Goal: Task Accomplishment & Management: Complete application form

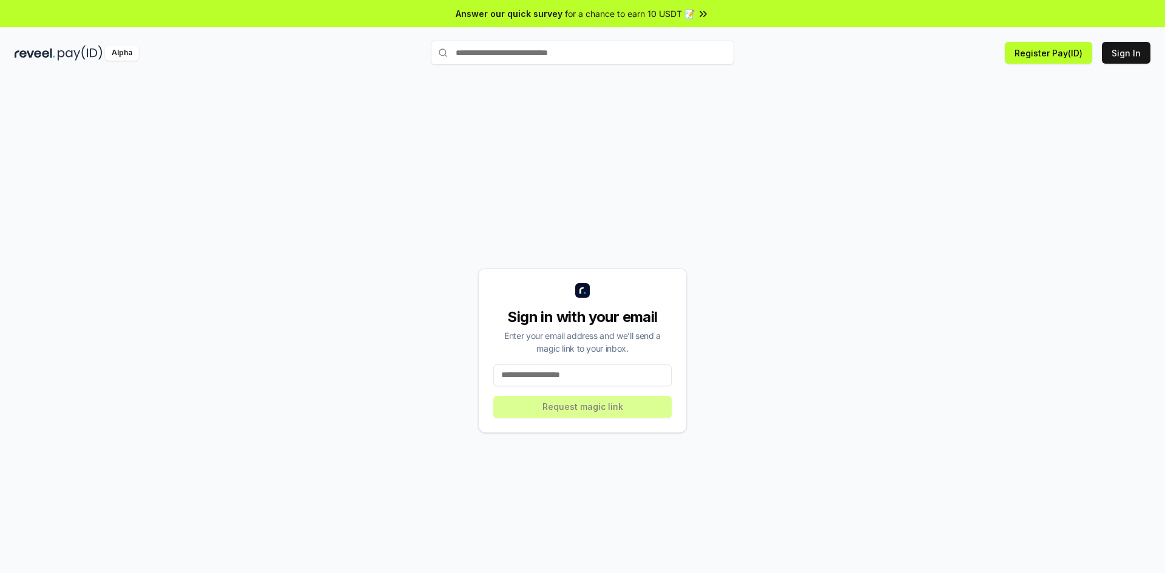
click at [602, 371] on input at bounding box center [582, 376] width 178 height 22
type input "*"
type input "**********"
click at [621, 405] on button "Request magic link" at bounding box center [582, 407] width 178 height 22
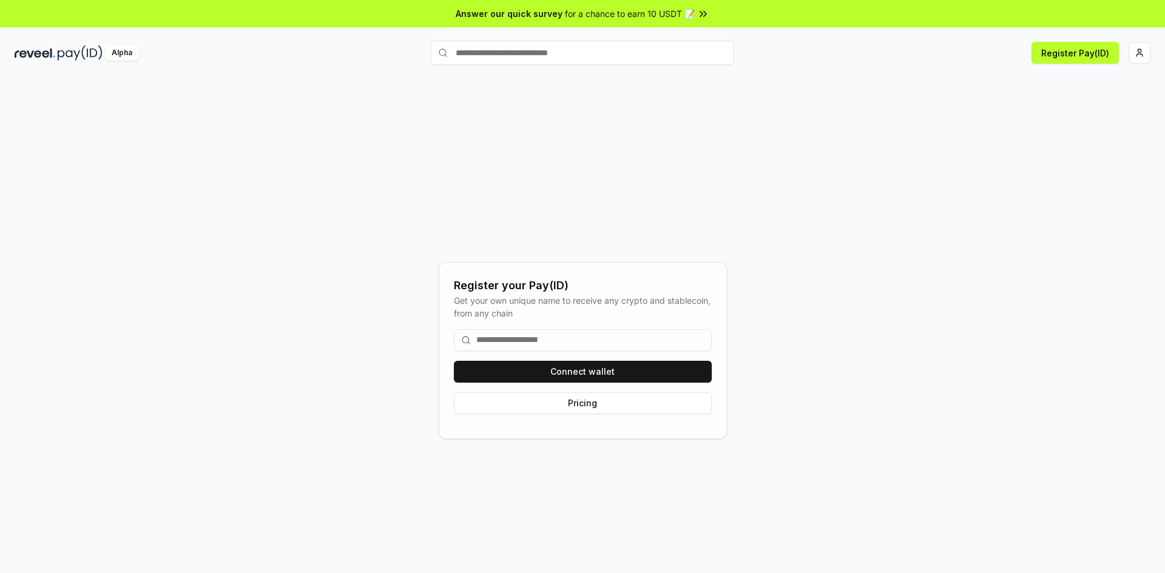
click at [577, 333] on input at bounding box center [583, 340] width 258 height 22
click at [571, 375] on button "Connect wallet" at bounding box center [583, 372] width 258 height 22
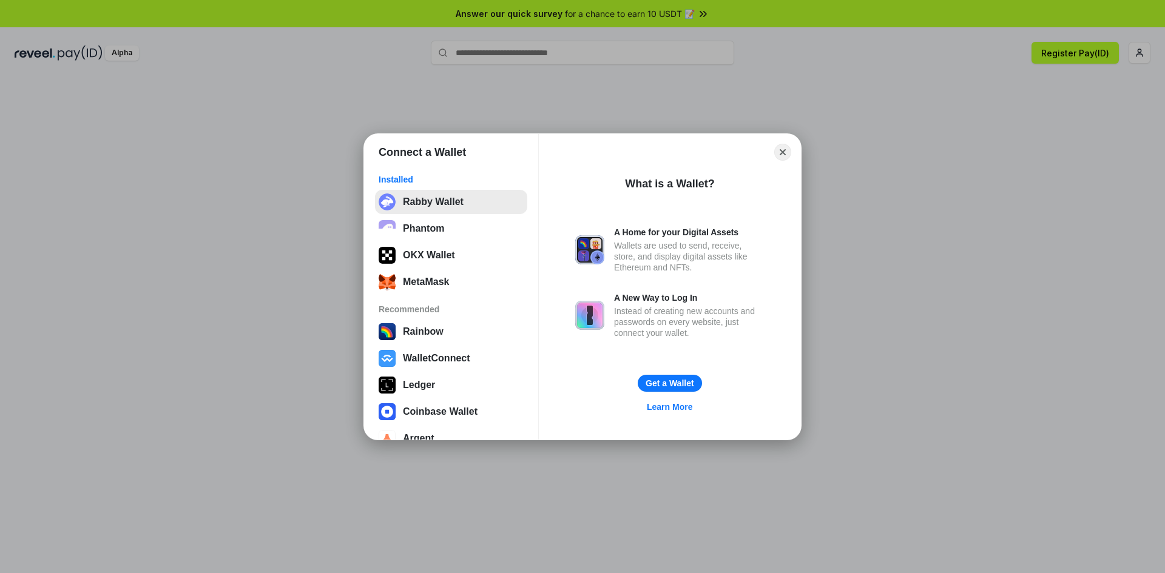
click at [454, 206] on button "Rabby Wallet" at bounding box center [451, 202] width 152 height 24
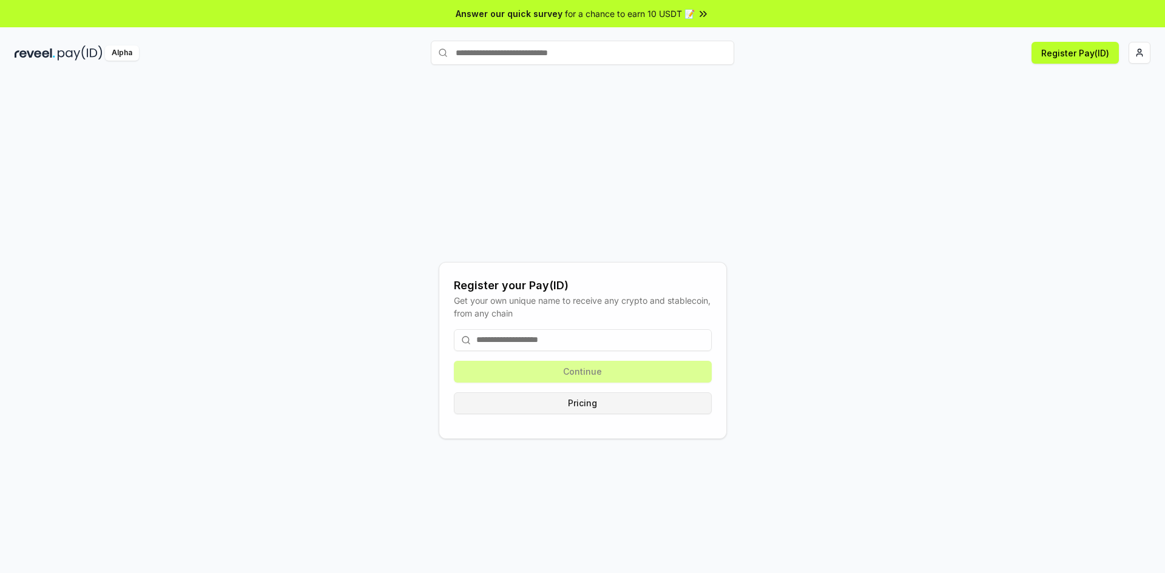
click at [580, 410] on button "Pricing" at bounding box center [583, 403] width 258 height 22
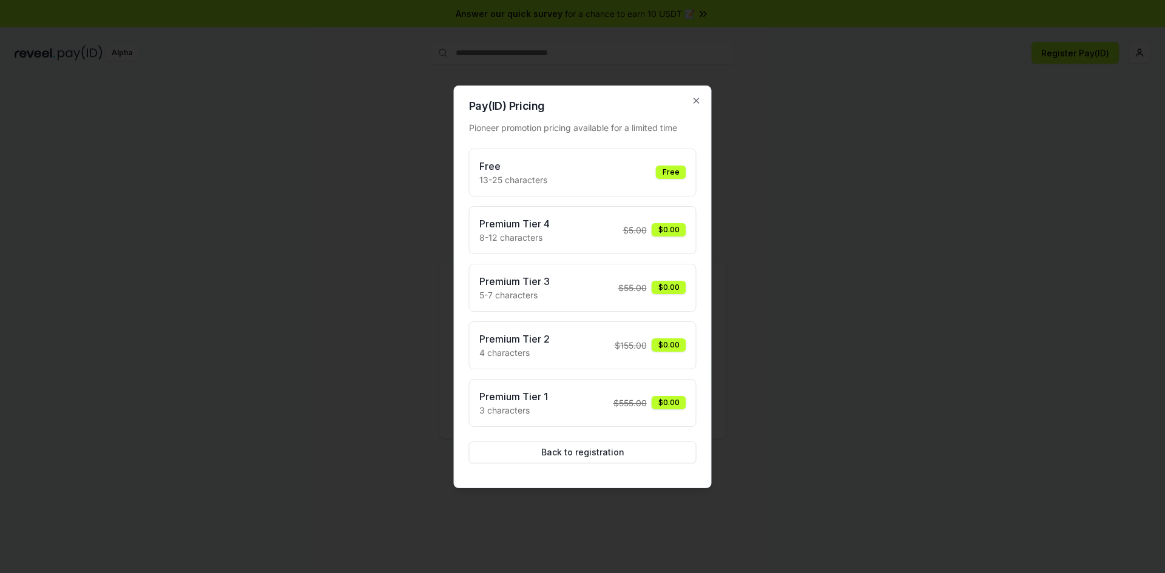
click at [628, 174] on div "Free 13-25 characters Free" at bounding box center [582, 172] width 207 height 27
click at [664, 166] on div "Free" at bounding box center [671, 172] width 30 height 13
click at [631, 180] on div "Free 13-25 characters Free" at bounding box center [582, 172] width 207 height 27
click at [604, 453] on button "Back to registration" at bounding box center [582, 453] width 227 height 22
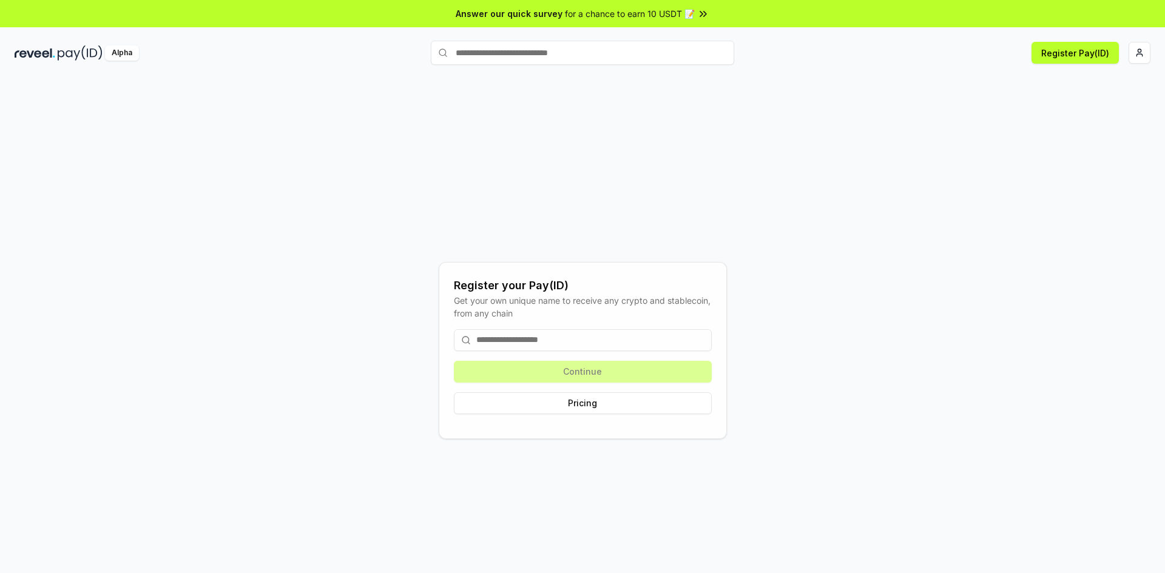
click at [590, 337] on input at bounding box center [583, 340] width 258 height 22
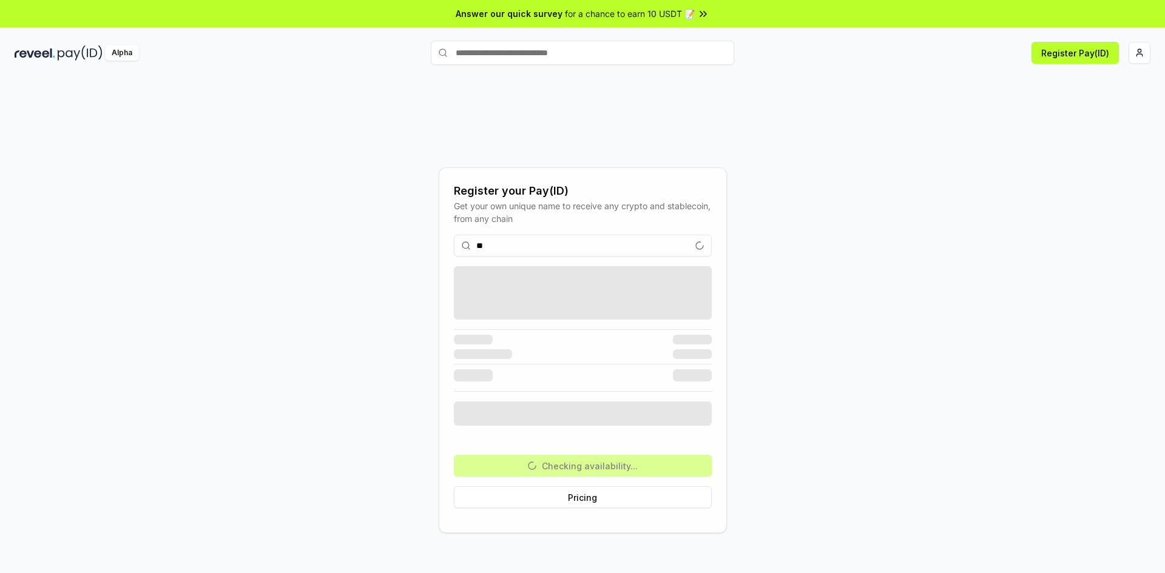
type input "*"
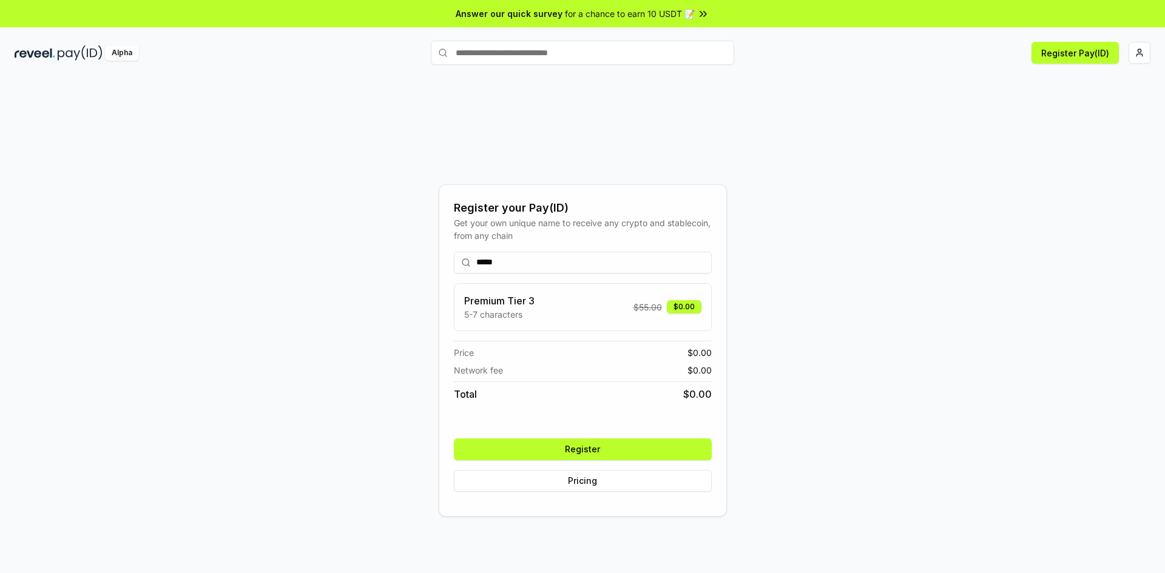
type input "*****"
click at [625, 457] on button "Register" at bounding box center [583, 450] width 258 height 22
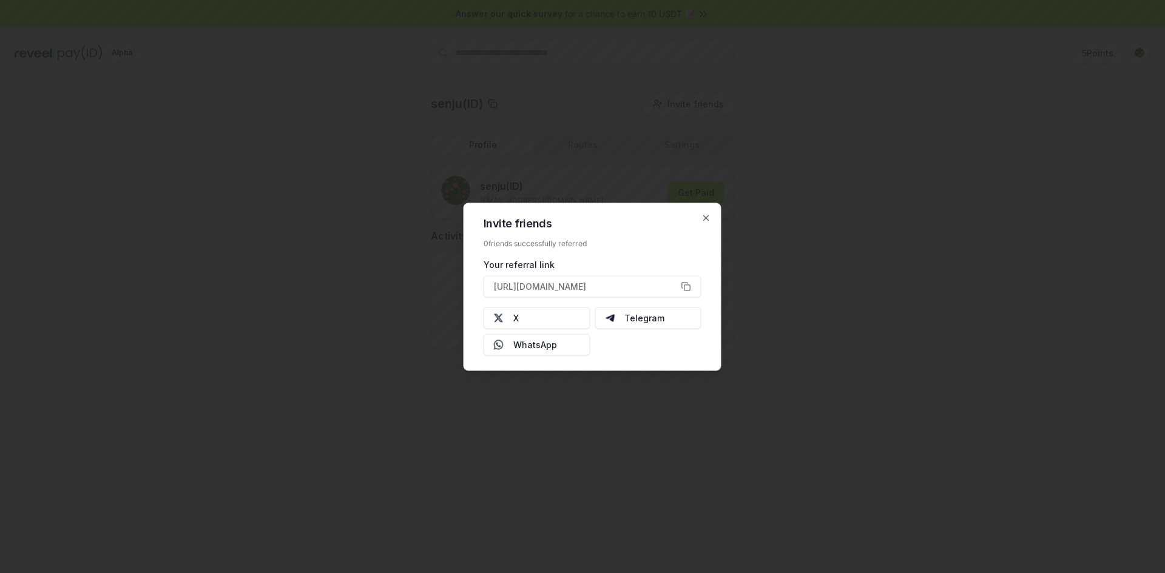
click at [900, 225] on div at bounding box center [582, 286] width 1165 height 573
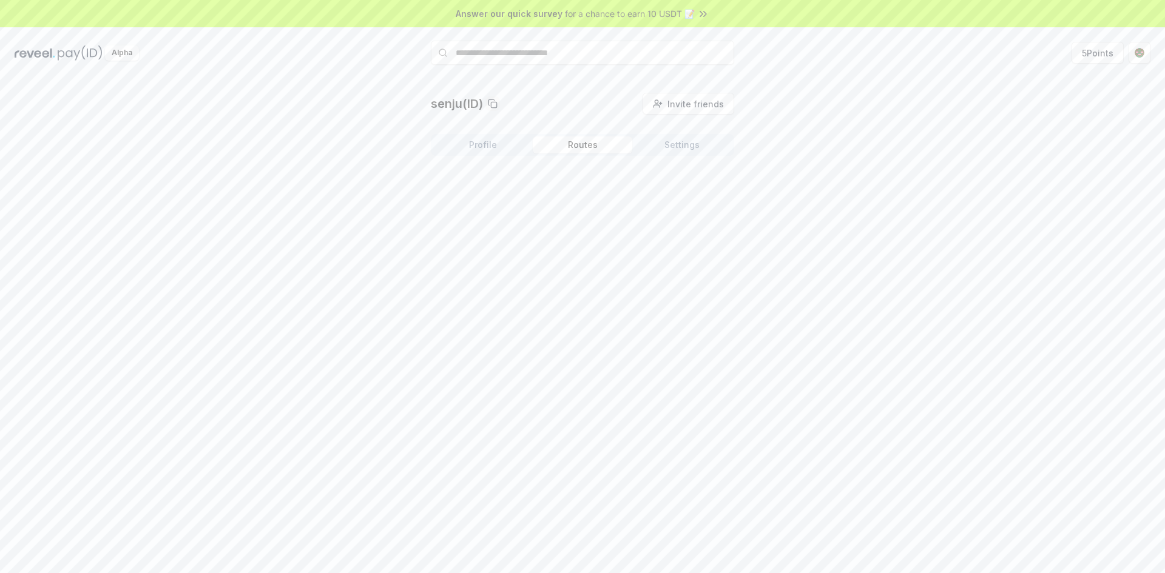
click at [585, 147] on button "Routes" at bounding box center [582, 144] width 99 height 17
click at [698, 151] on button "Settings" at bounding box center [681, 144] width 99 height 17
click at [594, 143] on button "Routes" at bounding box center [582, 144] width 99 height 17
click at [497, 149] on button "Profile" at bounding box center [482, 144] width 99 height 17
click at [709, 196] on button "Get Paid" at bounding box center [696, 192] width 56 height 22
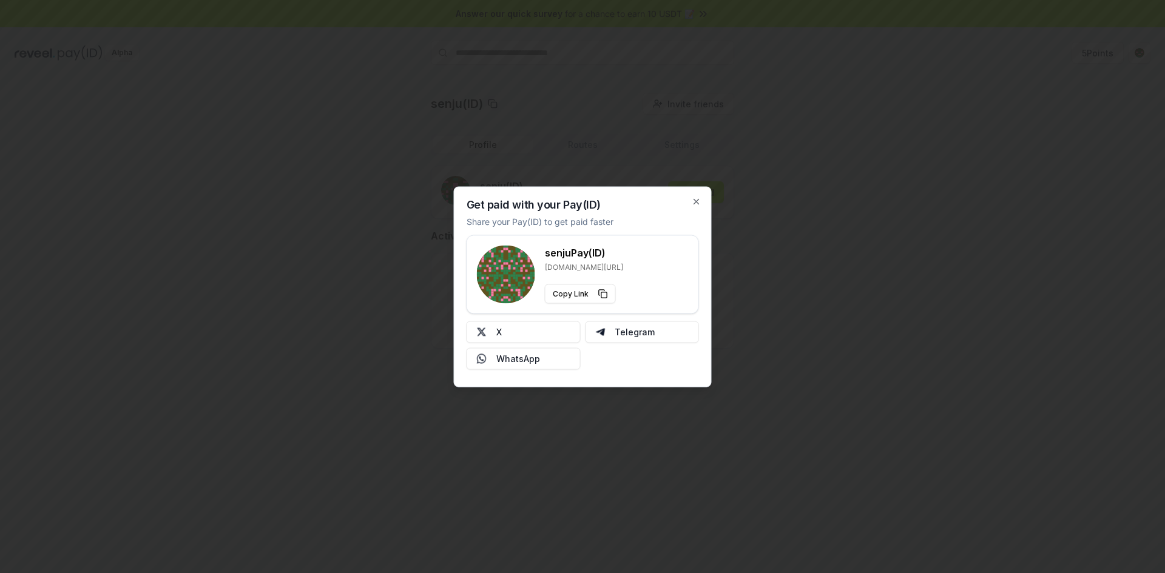
click at [777, 175] on div at bounding box center [582, 286] width 1165 height 573
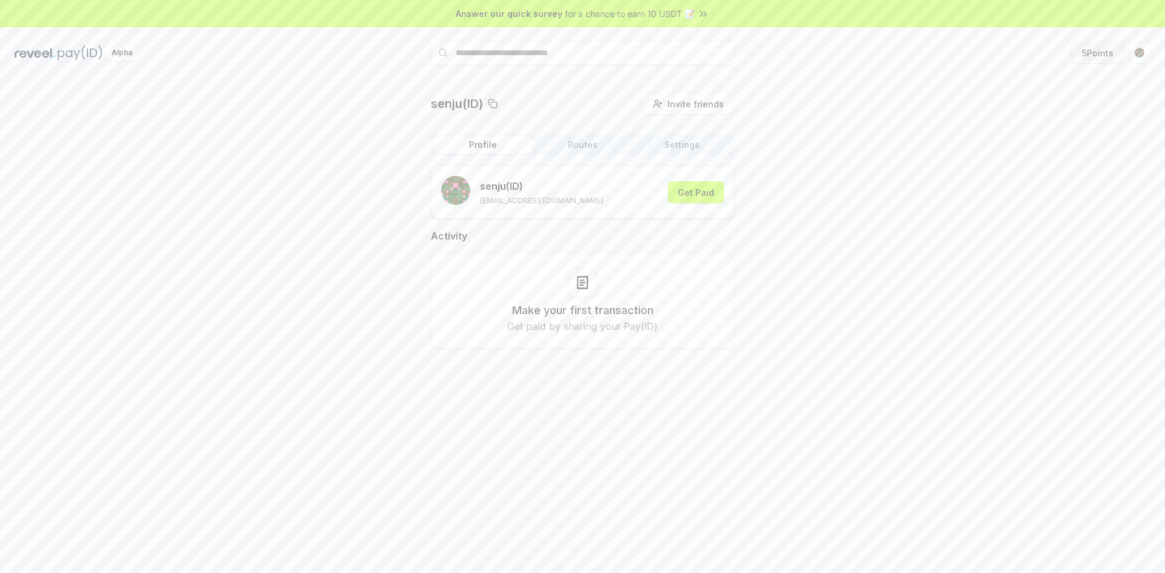
click at [1101, 56] on button "5 Points" at bounding box center [1097, 53] width 52 height 22
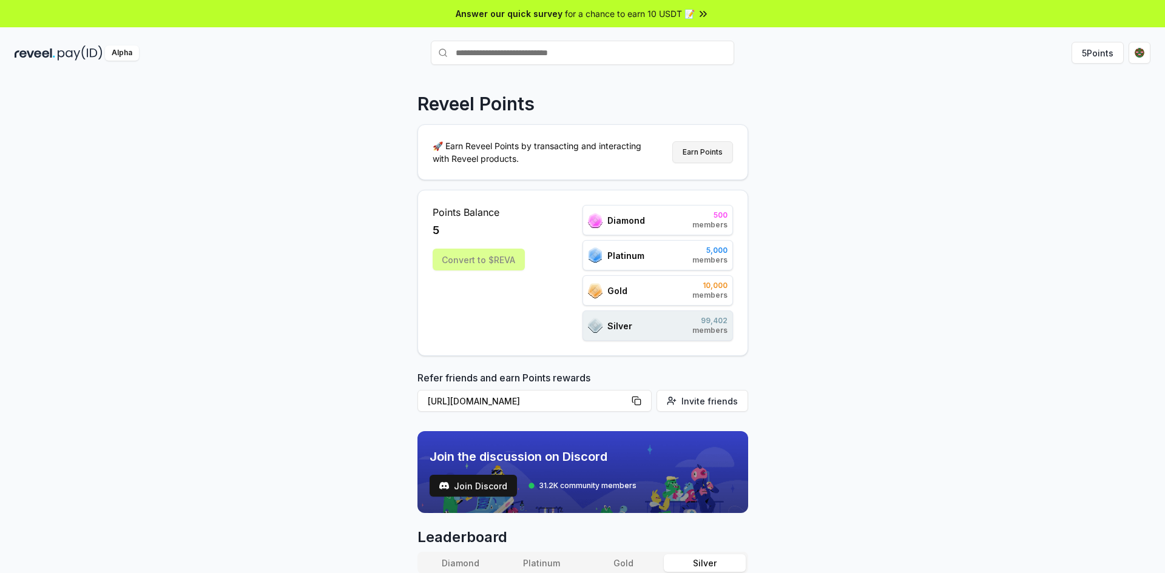
click at [707, 155] on button "Earn Points" at bounding box center [702, 152] width 61 height 22
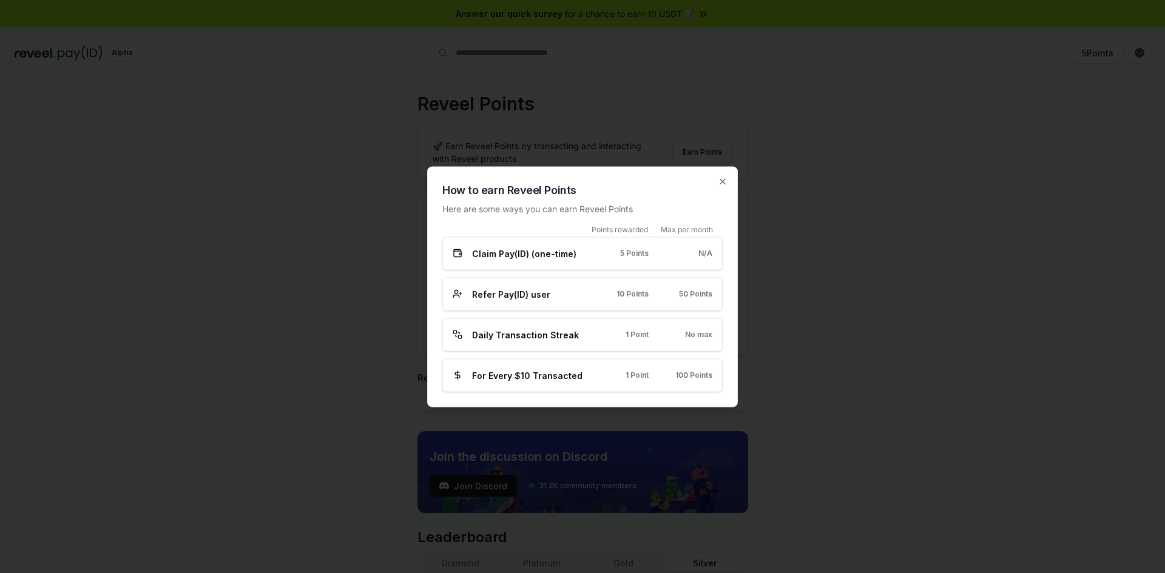
click at [780, 235] on div at bounding box center [582, 286] width 1165 height 573
